Goal: Book appointment/travel/reservation

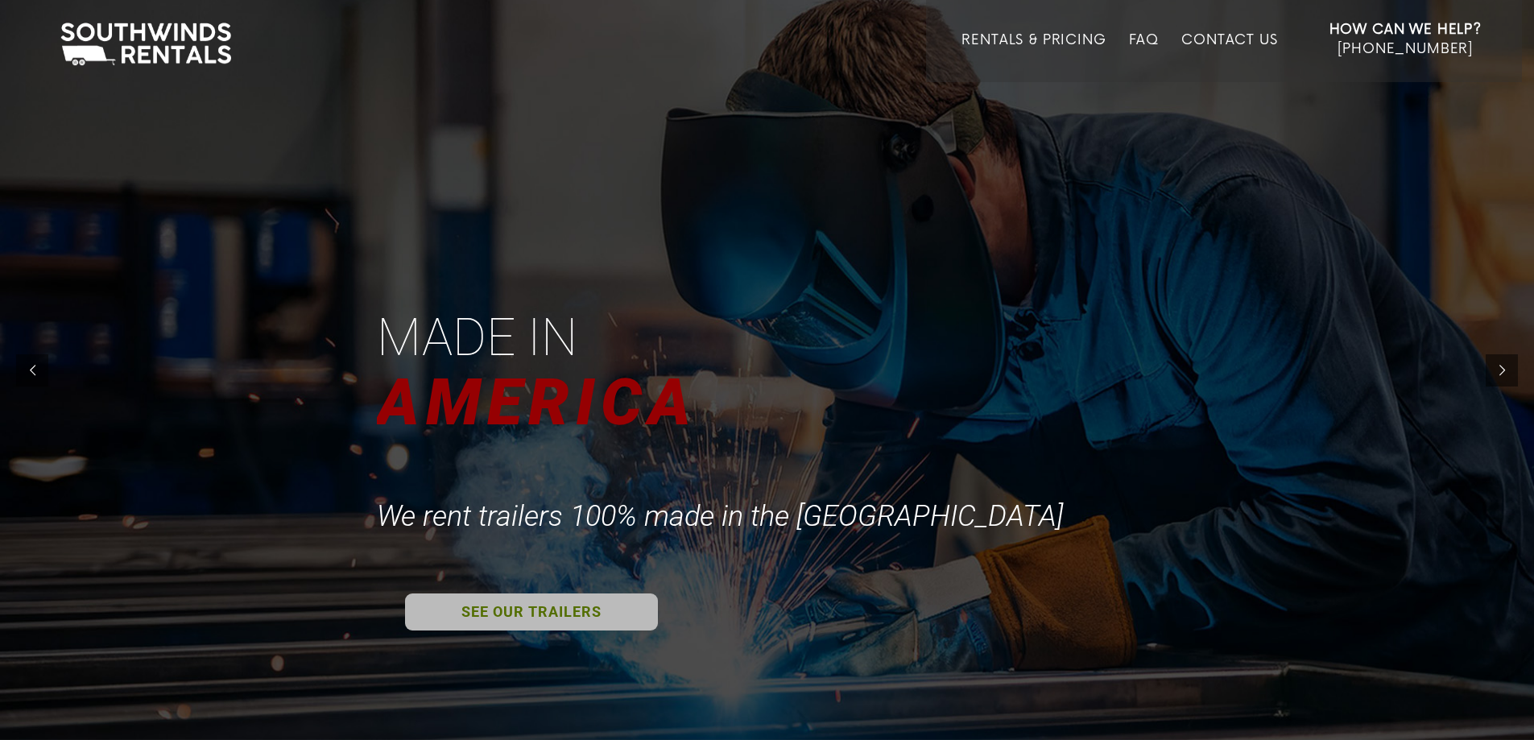
click at [505, 611] on link "SEE OUR TRAILERS" at bounding box center [531, 611] width 253 height 37
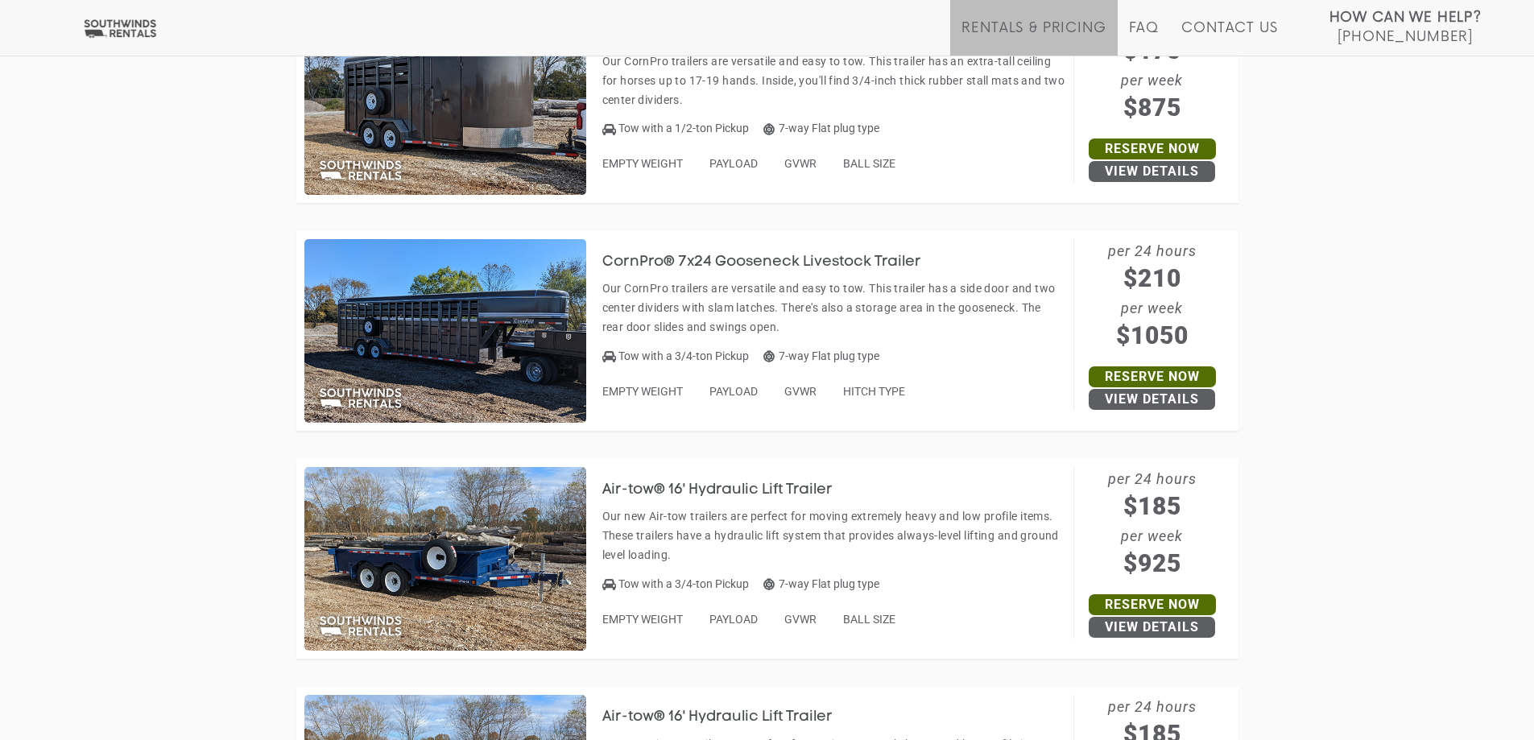
scroll to position [4582, 0]
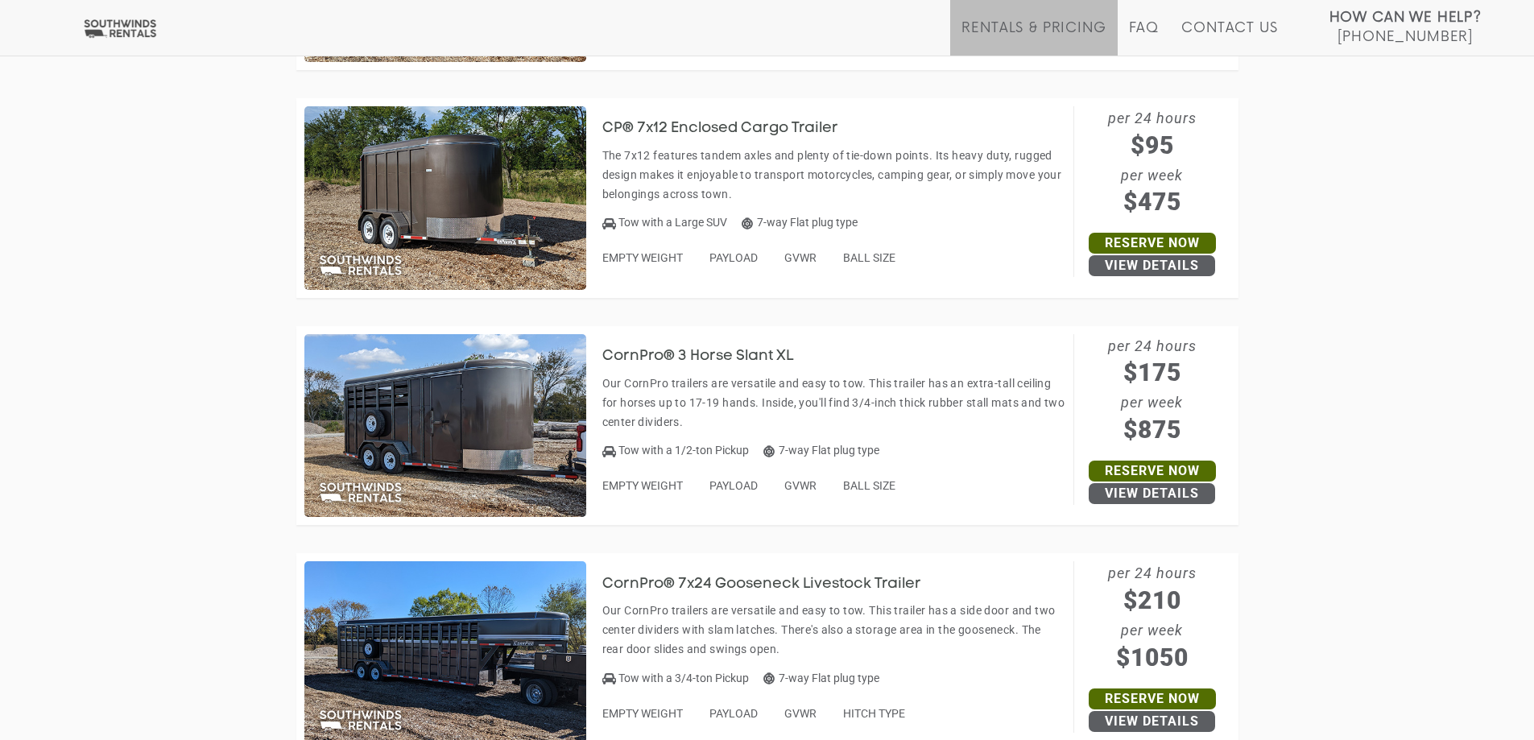
click at [514, 180] on img at bounding box center [445, 198] width 282 height 184
